Goal: Complete application form

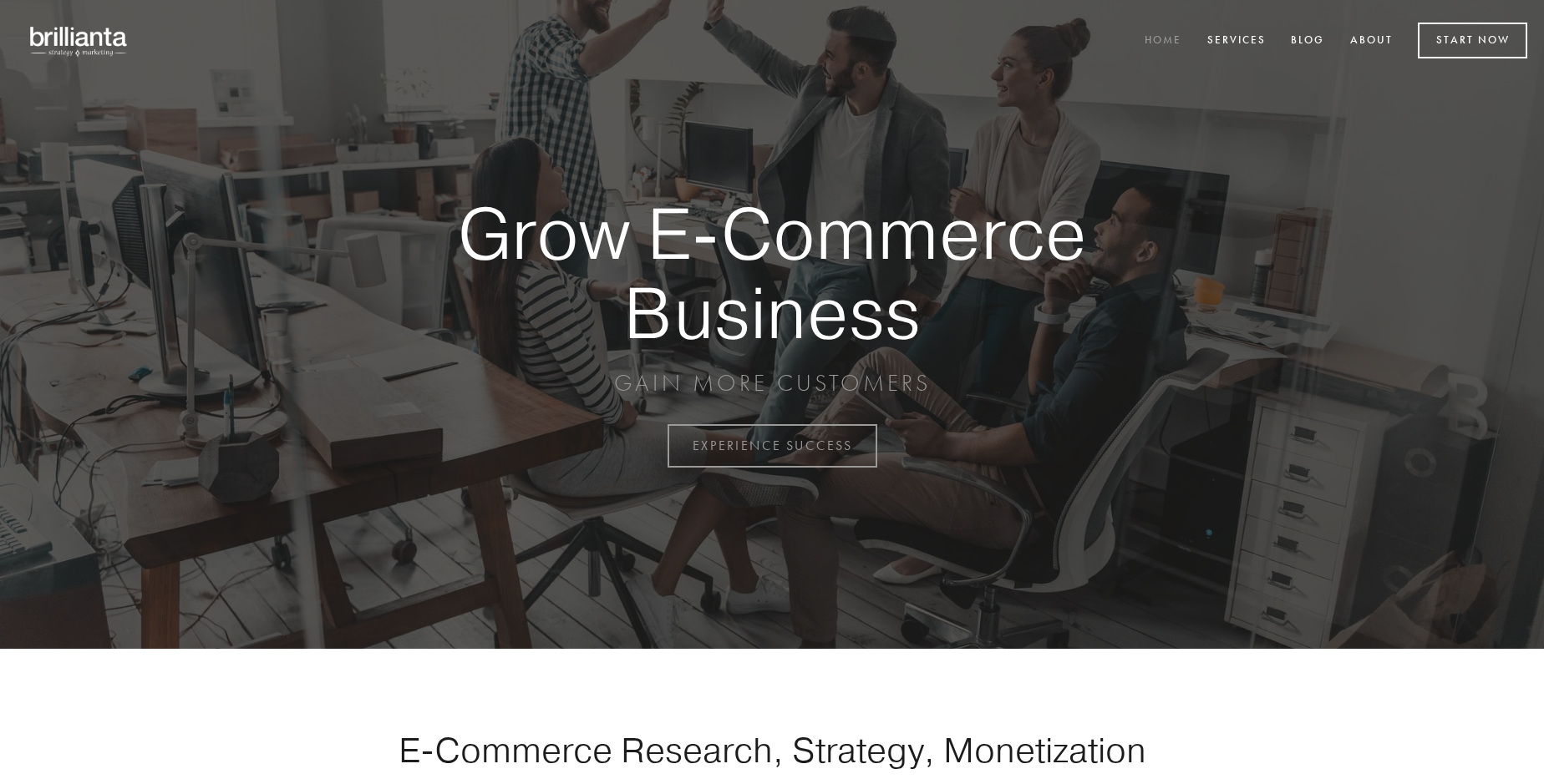
scroll to position [4378, 0]
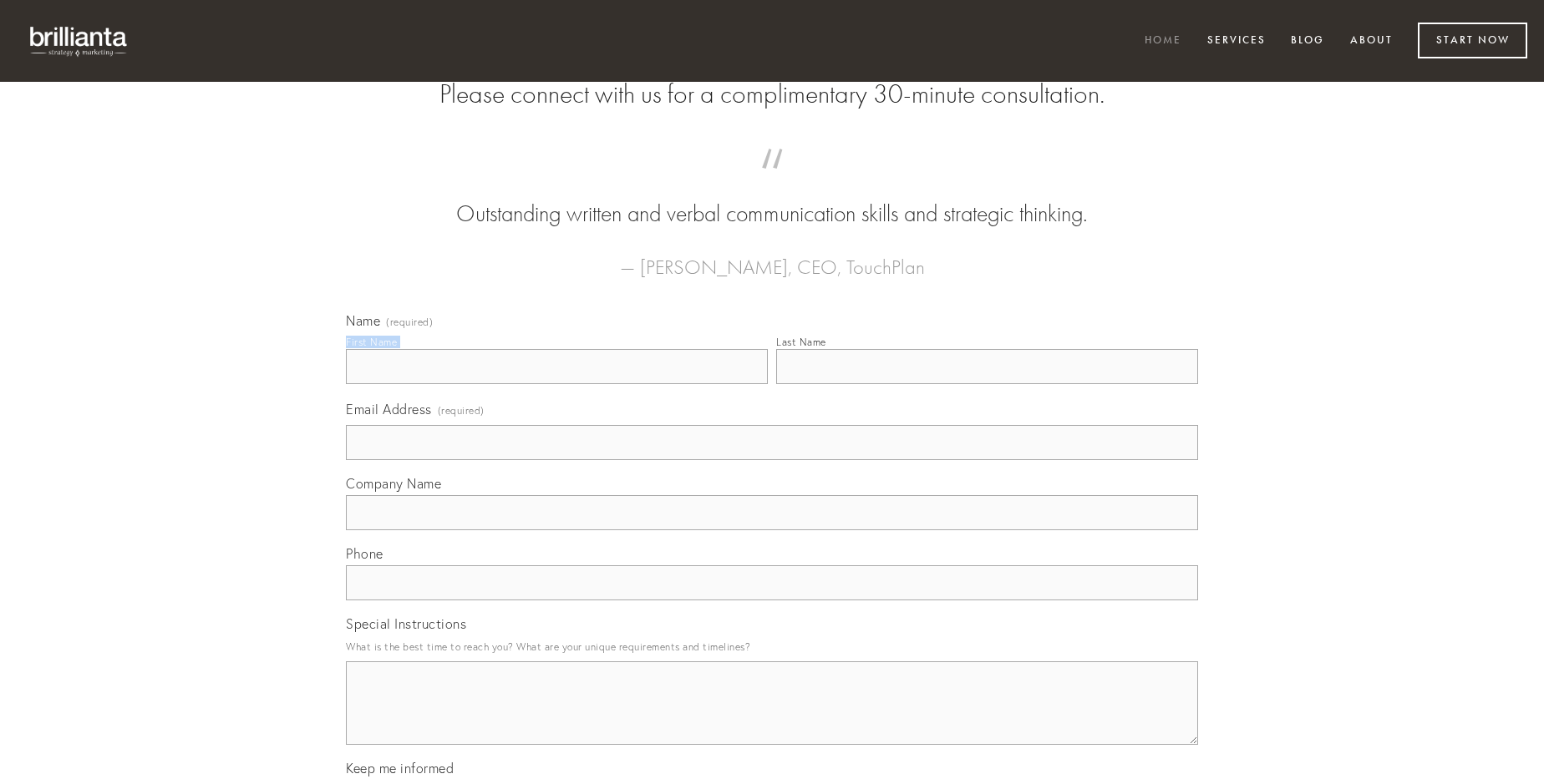
type input "[PERSON_NAME]"
click at [986, 384] on input "Last Name" at bounding box center [987, 367] width 422 height 35
type input "[PERSON_NAME]"
click at [772, 460] on input "Email Address (required)" at bounding box center [772, 442] width 852 height 35
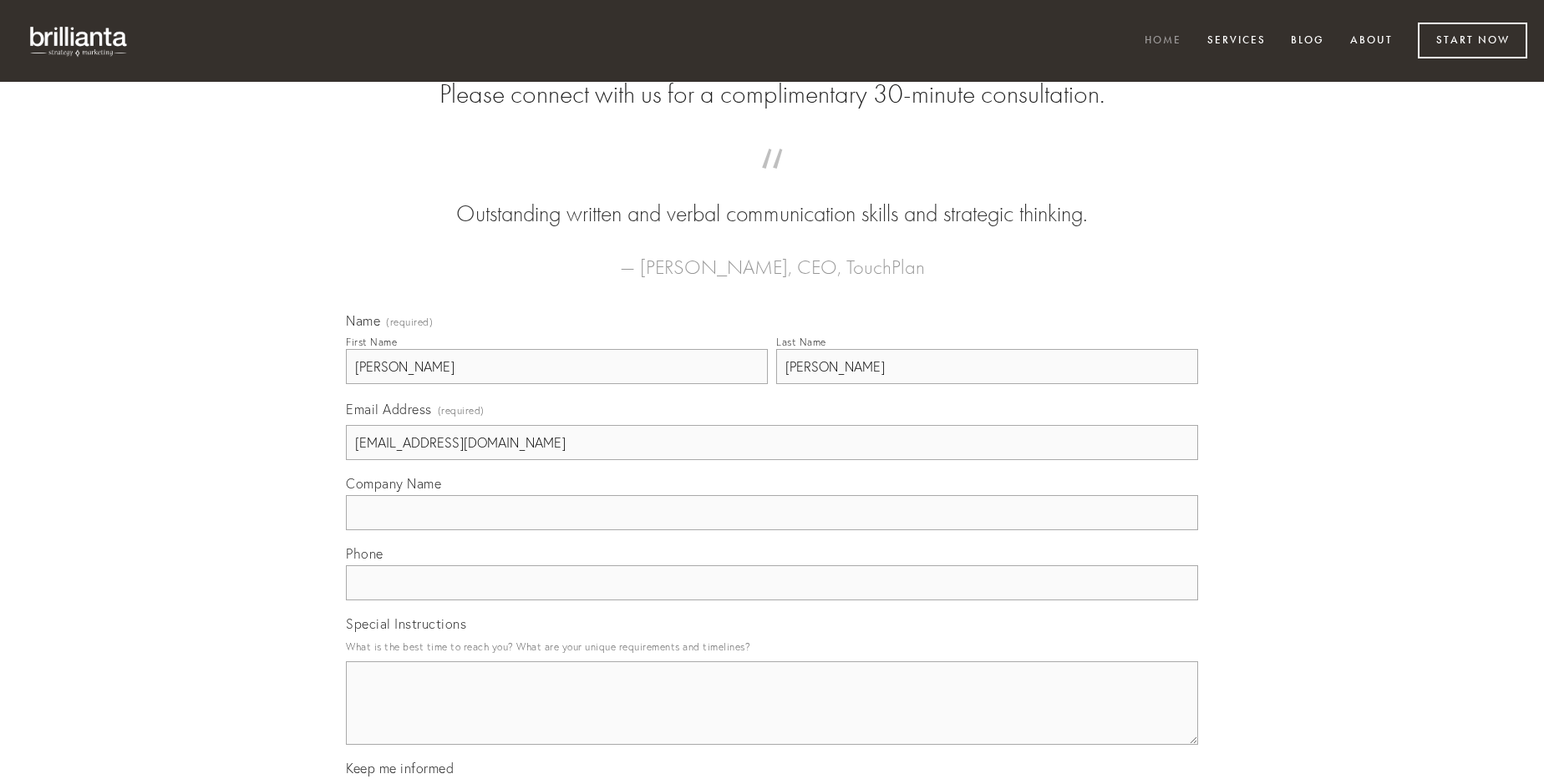
type input "[EMAIL_ADDRESS][DOMAIN_NAME]"
click at [772, 531] on input "Company Name" at bounding box center [772, 512] width 852 height 35
type input "neque"
click at [772, 601] on input "text" at bounding box center [772, 583] width 852 height 35
click at [772, 719] on textarea "Special Instructions" at bounding box center [772, 703] width 852 height 84
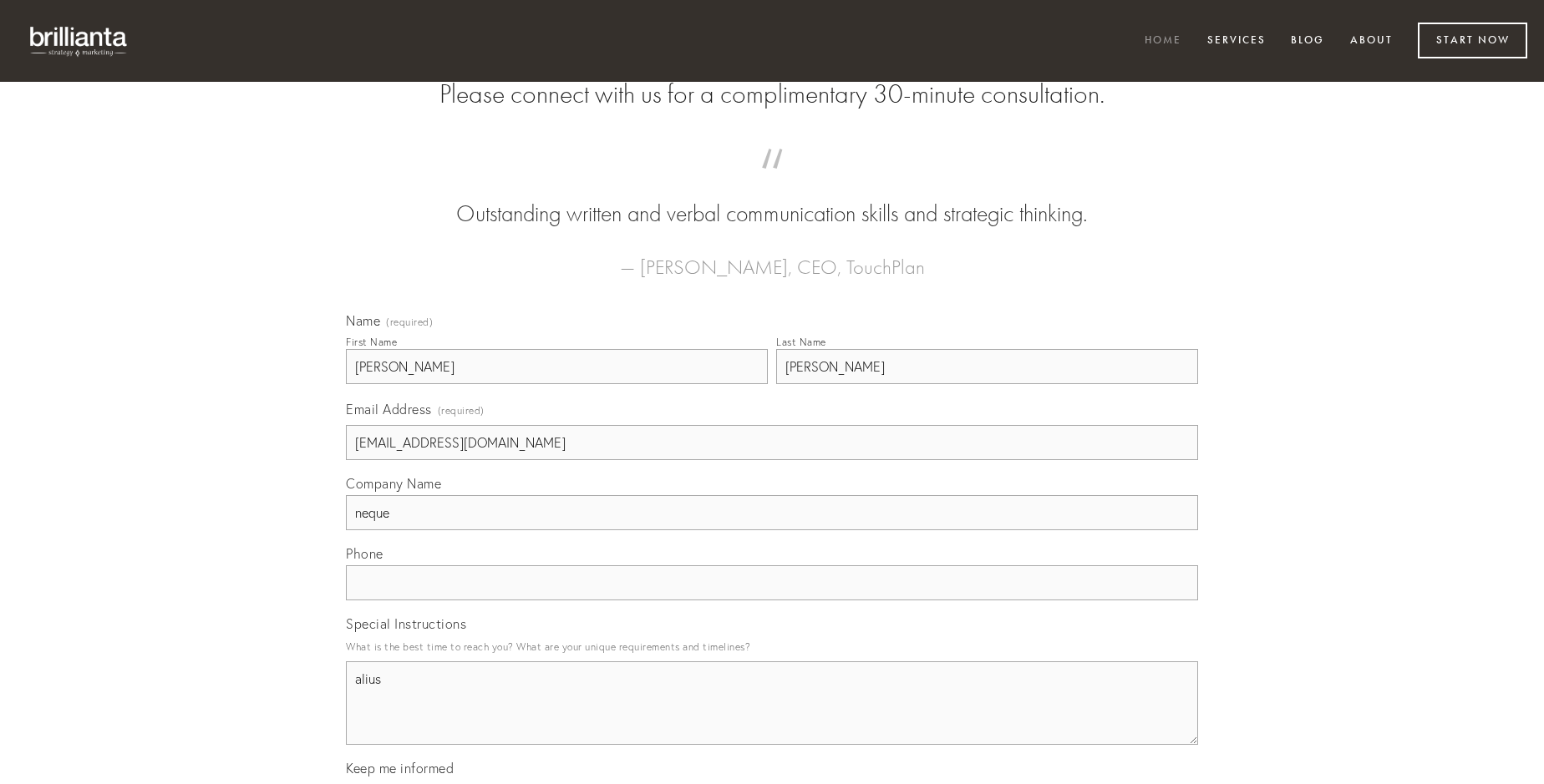
type textarea "alius"
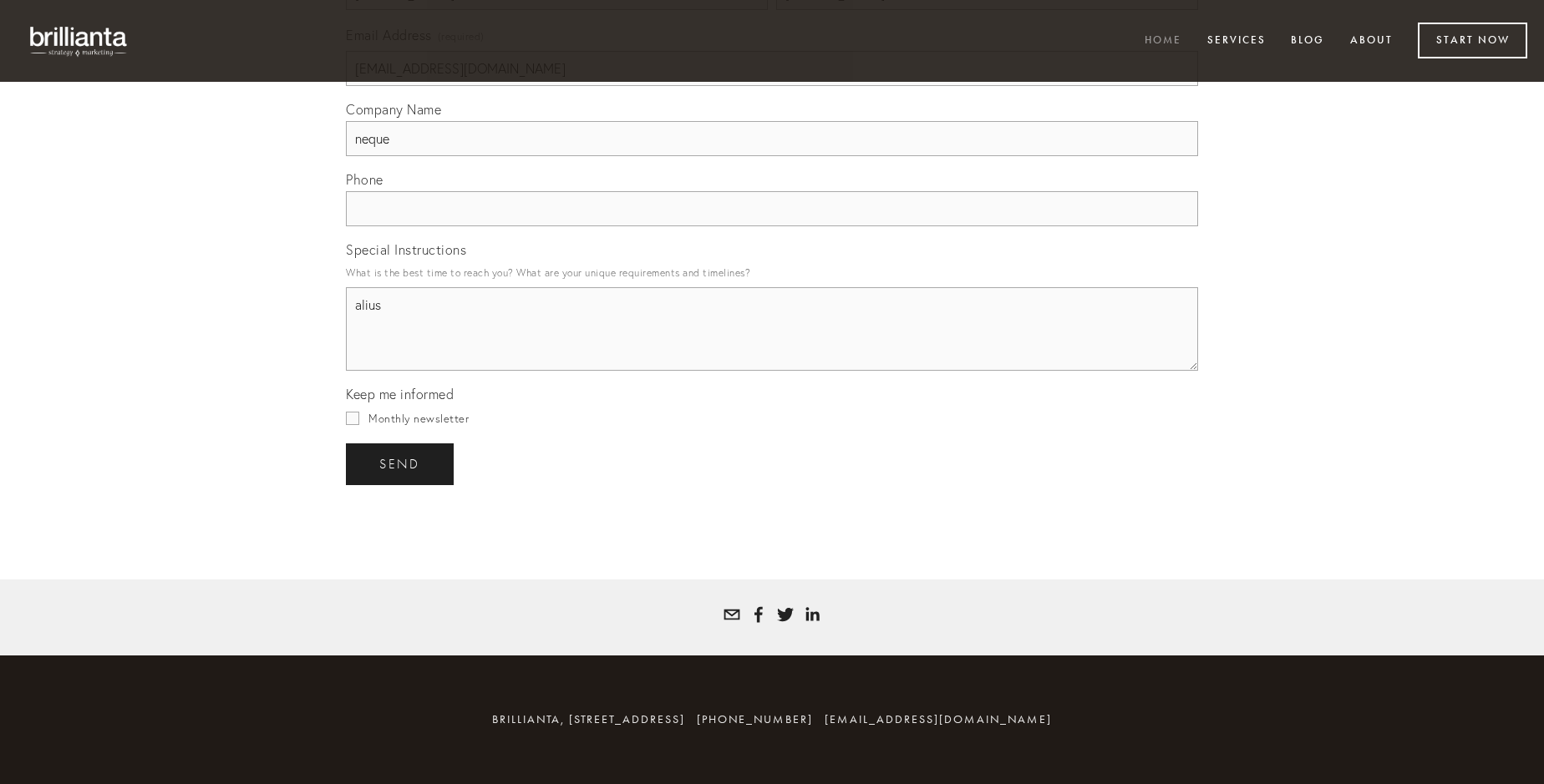
click at [401, 463] on span "send" at bounding box center [400, 464] width 40 height 15
